Goal: Information Seeking & Learning: Check status

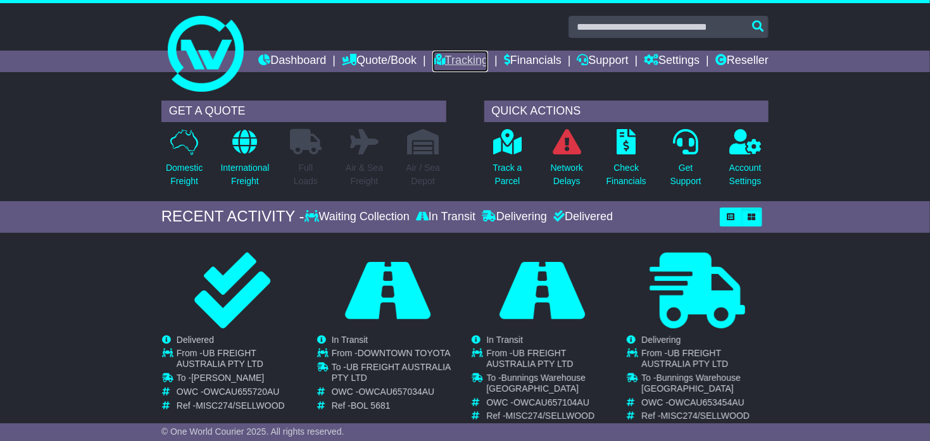
click at [488, 62] on link "Tracking" at bounding box center [460, 62] width 56 height 22
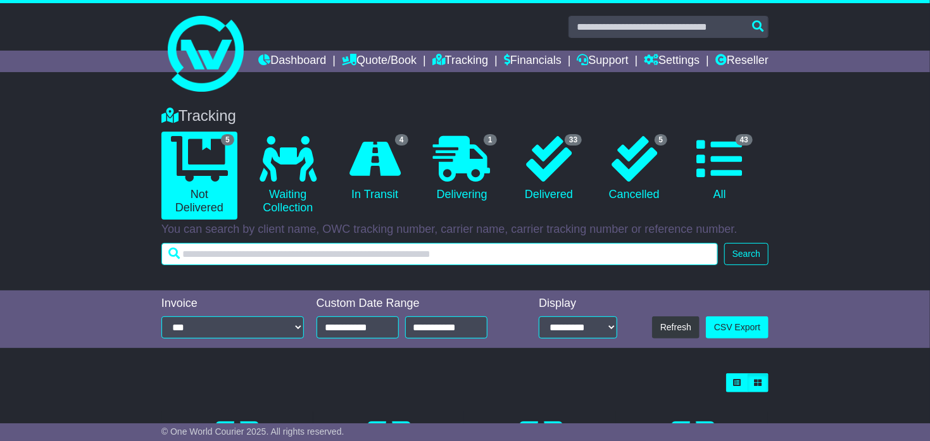
click at [296, 265] on input "text" at bounding box center [439, 254] width 556 height 22
paste input "**********"
type input "**********"
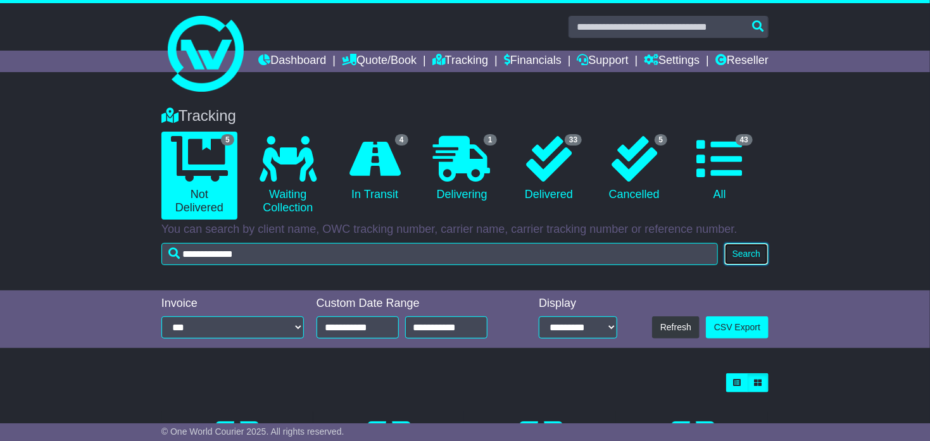
click at [760, 265] on button "Search" at bounding box center [746, 254] width 44 height 22
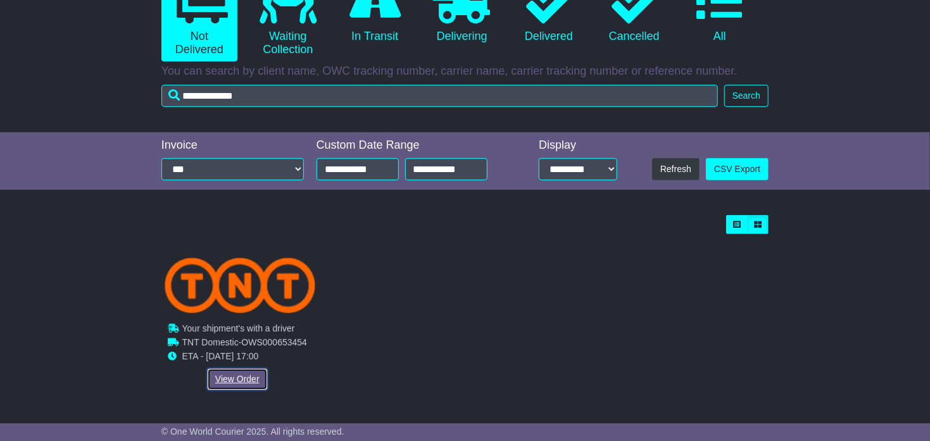
click at [240, 391] on link "View Order" at bounding box center [237, 379] width 61 height 22
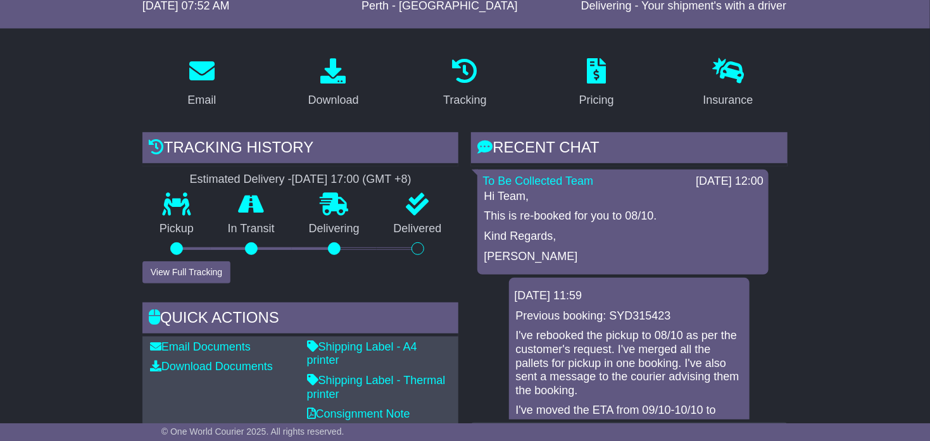
scroll to position [170, 0]
click at [207, 284] on button "View Full Tracking" at bounding box center [186, 273] width 88 height 22
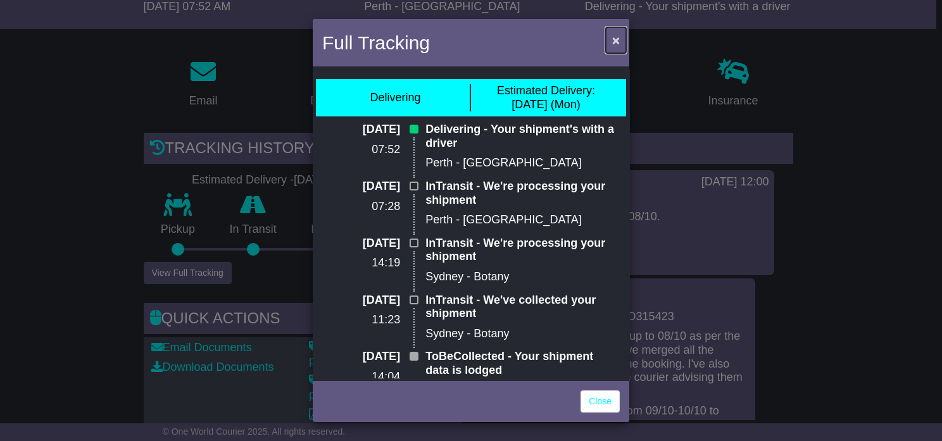
click at [615, 39] on span "×" at bounding box center [616, 40] width 8 height 15
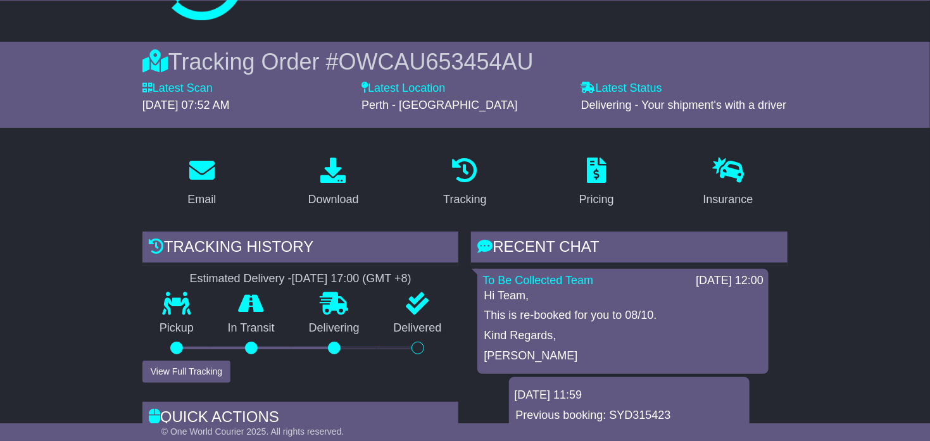
scroll to position [0, 0]
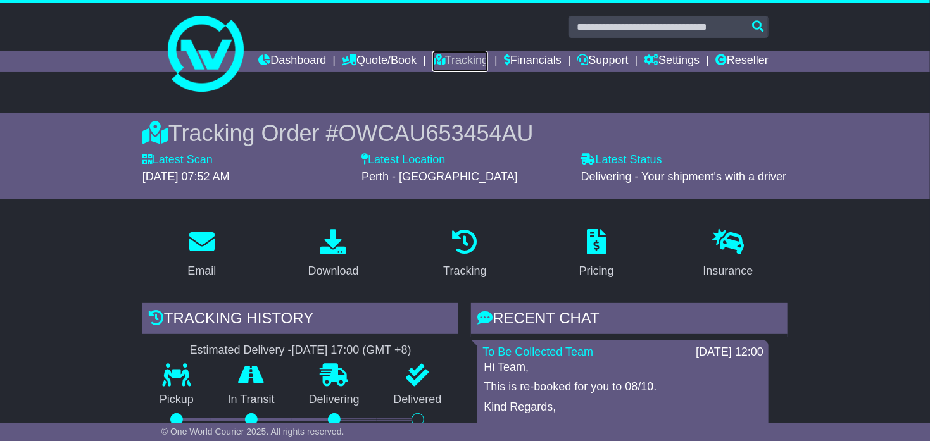
click at [488, 58] on link "Tracking" at bounding box center [460, 62] width 56 height 22
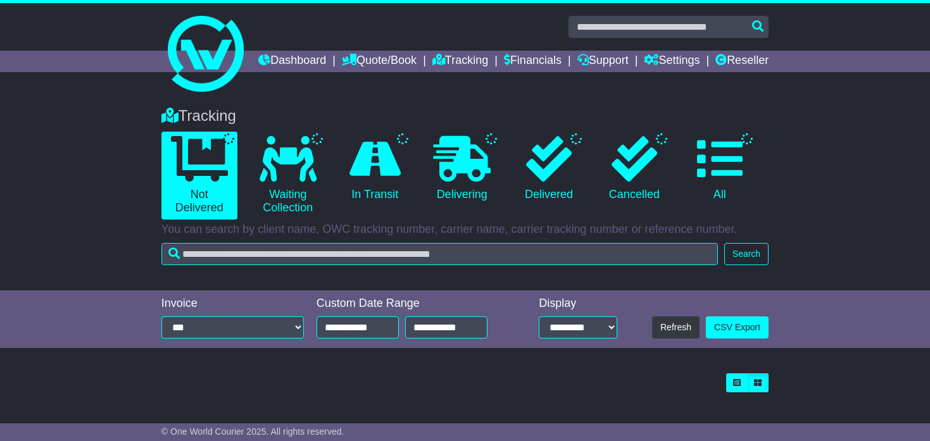
click at [285, 265] on input "text" at bounding box center [439, 254] width 556 height 22
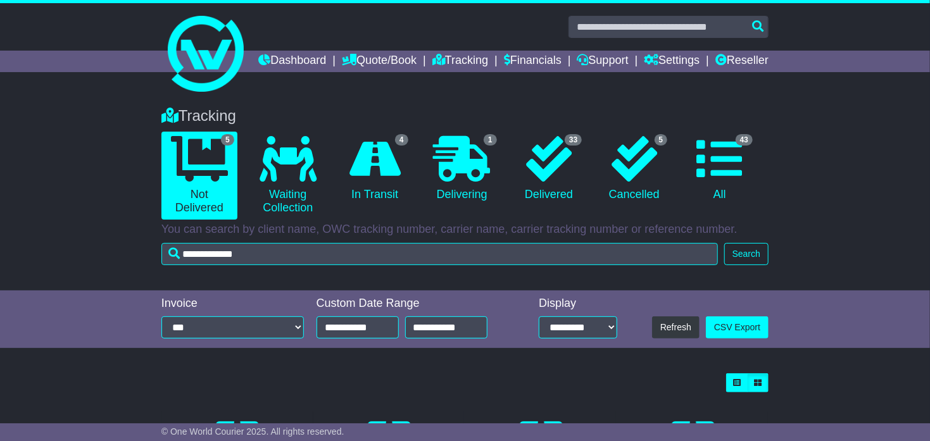
type input "**********"
click at [748, 265] on button "Search" at bounding box center [746, 254] width 44 height 22
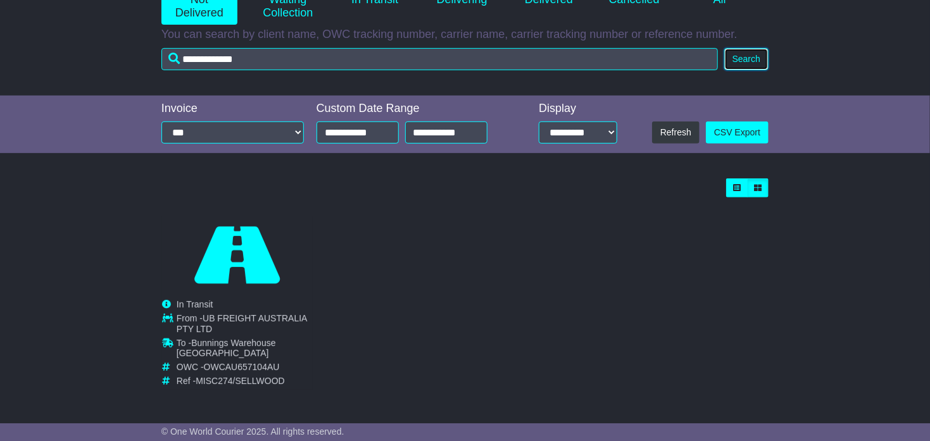
scroll to position [215, 0]
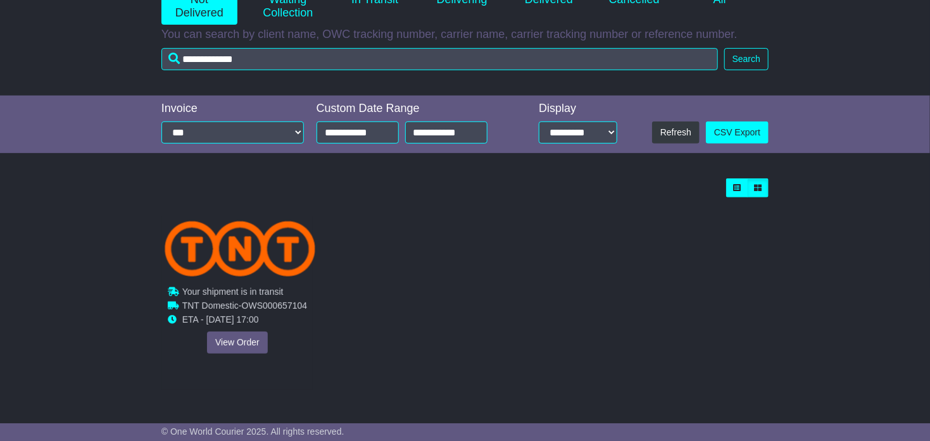
click at [230, 344] on div "Cancelled Waiting Collection In Transit InTransit To - OWC - Ref -" at bounding box center [237, 303] width 151 height 173
click at [222, 342] on link "View Order" at bounding box center [237, 343] width 61 height 22
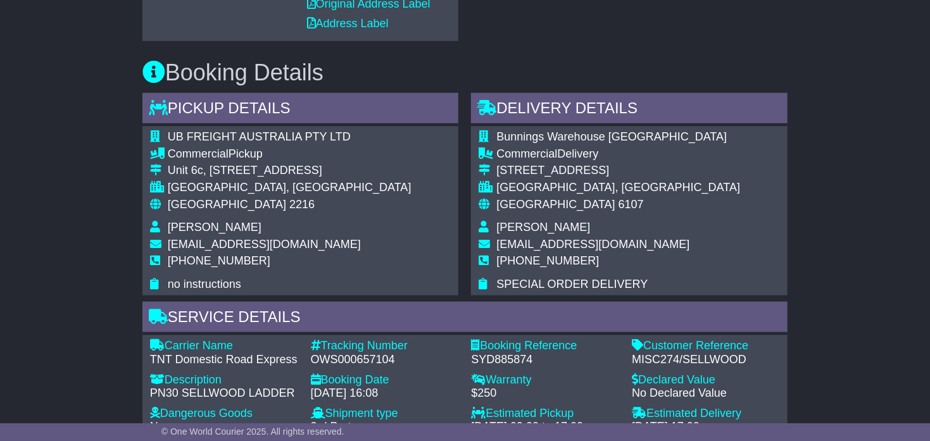
scroll to position [317, 0]
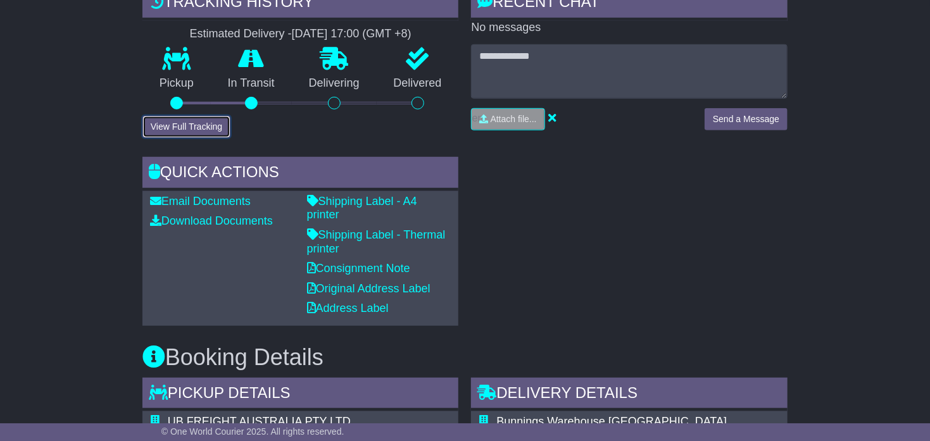
click at [198, 138] on button "View Full Tracking" at bounding box center [186, 127] width 88 height 22
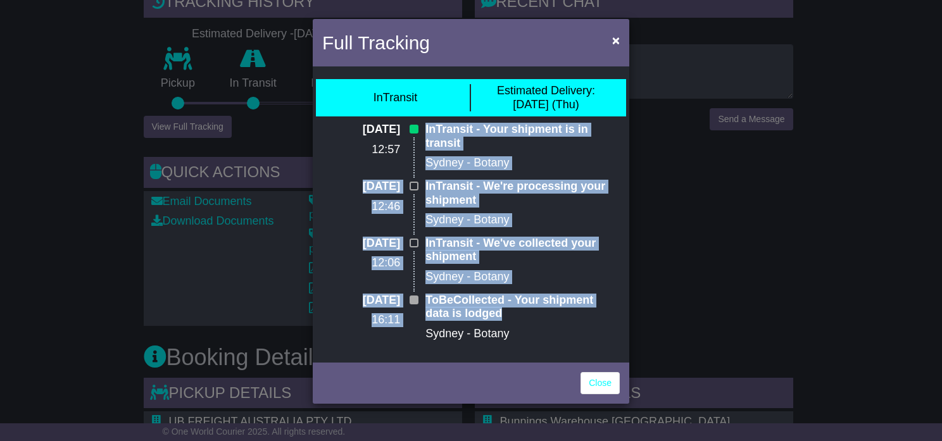
drag, startPoint x: 426, startPoint y: 127, endPoint x: 582, endPoint y: 296, distance: 229.8
click at [582, 296] on div "[DATE] 12:57 InTransit - Your shipment is in transit [GEOGRAPHIC_DATA] - Botany…" at bounding box center [471, 236] width 310 height 227
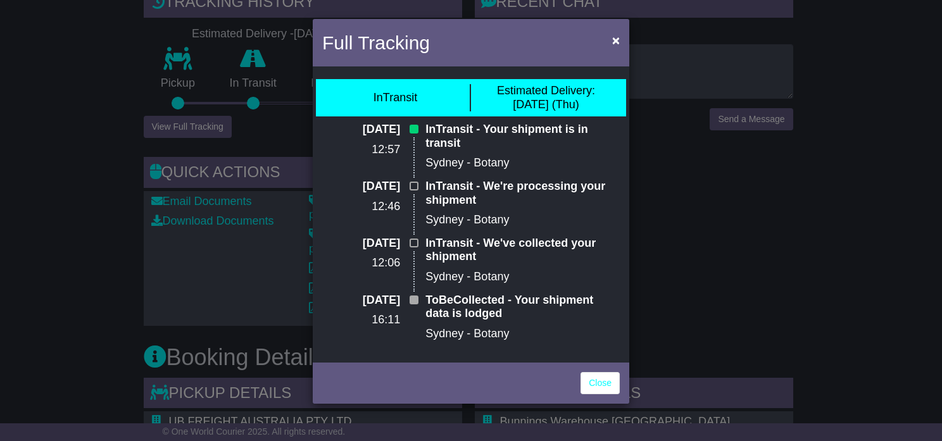
click at [527, 335] on div "ToBeCollected - Your shipment data is lodged [GEOGRAPHIC_DATA] - Botany" at bounding box center [522, 322] width 207 height 57
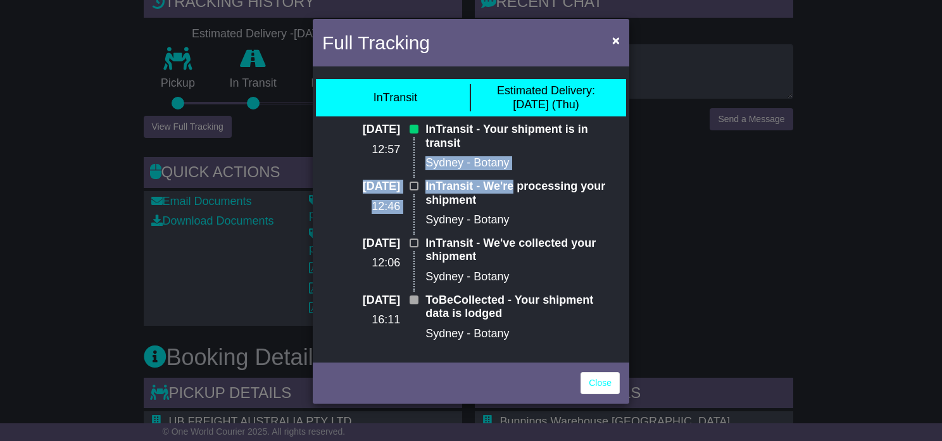
drag, startPoint x: 424, startPoint y: 154, endPoint x: 508, endPoint y: 165, distance: 84.3
click at [508, 165] on div "[DATE] 12:57 InTransit - Your shipment is in transit [GEOGRAPHIC_DATA] - Botany…" at bounding box center [471, 236] width 310 height 227
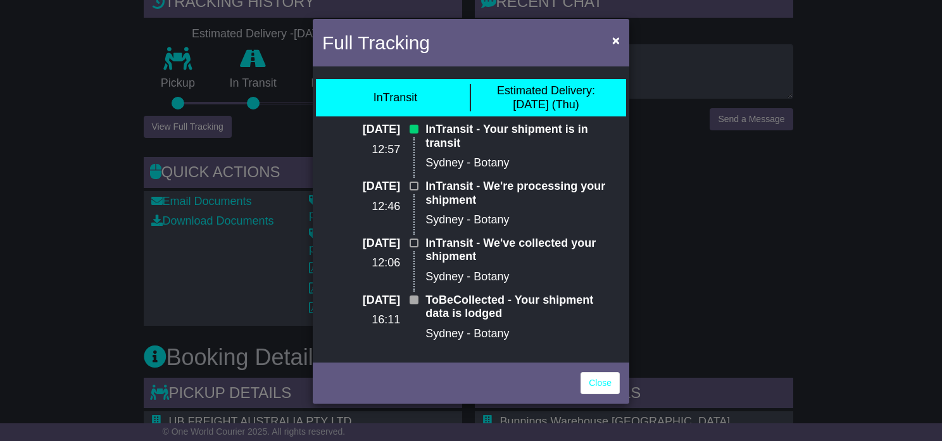
drag, startPoint x: 508, startPoint y: 165, endPoint x: 365, endPoint y: 156, distance: 143.3
click at [365, 156] on p "12:57" at bounding box center [361, 150] width 78 height 14
drag, startPoint x: 620, startPoint y: 35, endPoint x: 618, endPoint y: 49, distance: 14.1
click at [619, 36] on button "×" at bounding box center [616, 40] width 20 height 26
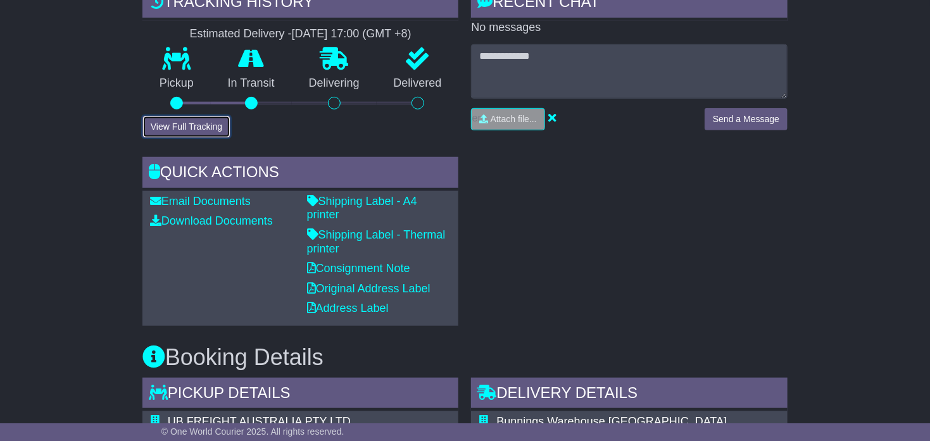
scroll to position [0, 0]
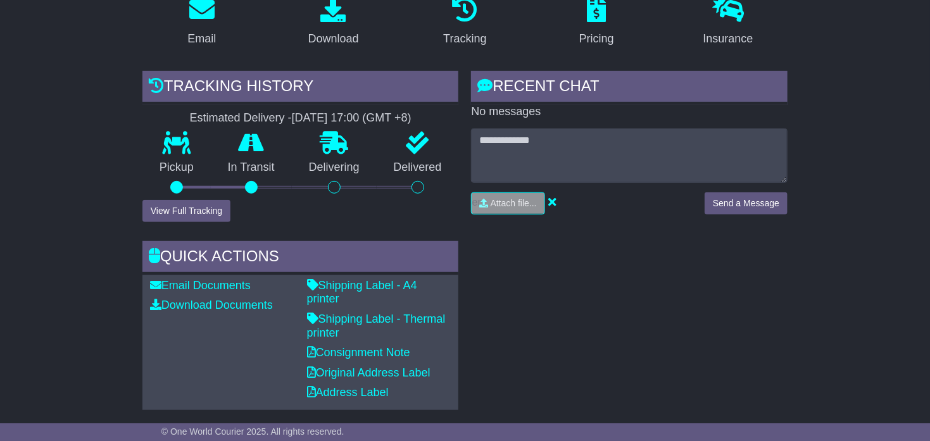
scroll to position [317, 0]
